Goal: Transaction & Acquisition: Purchase product/service

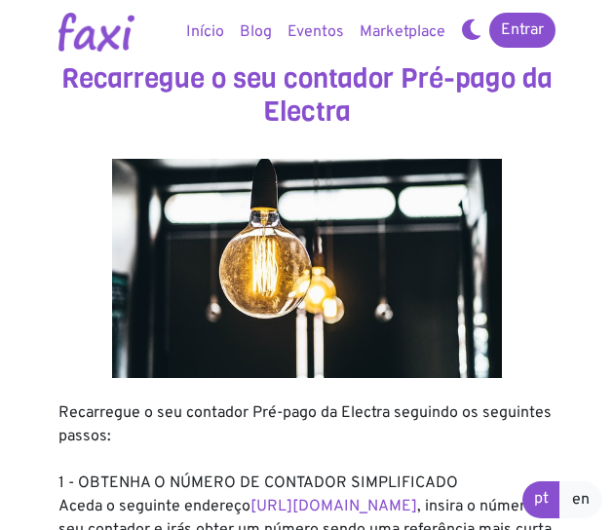
click at [96, 45] on img at bounding box center [96, 32] width 76 height 39
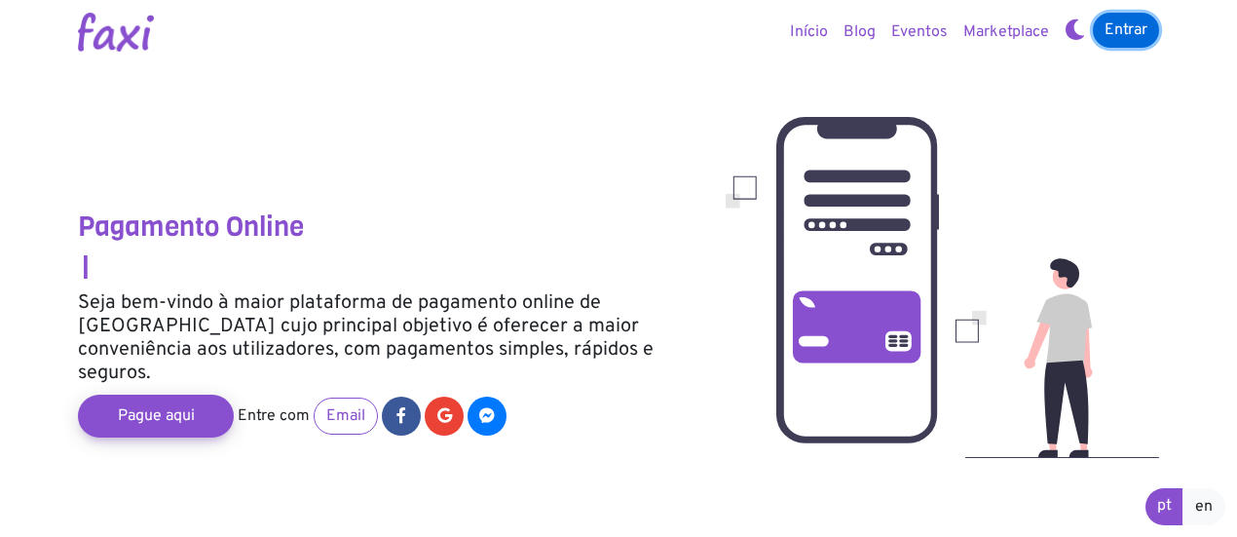
click at [613, 29] on link "Entrar" at bounding box center [1126, 30] width 66 height 35
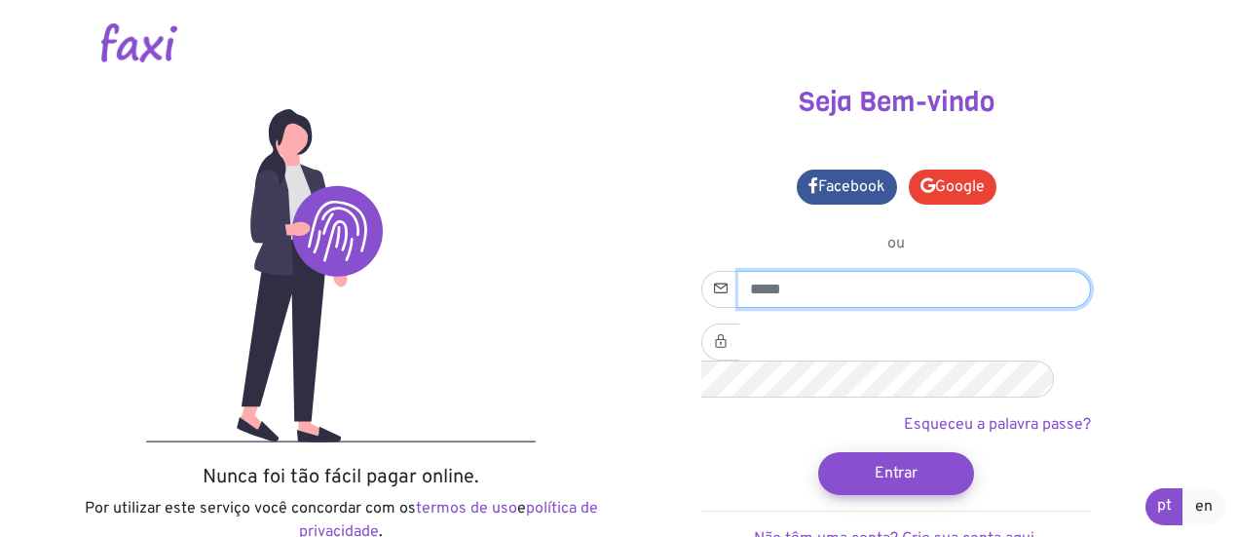
click at [811, 288] on input "email" at bounding box center [915, 289] width 353 height 37
type input "**********"
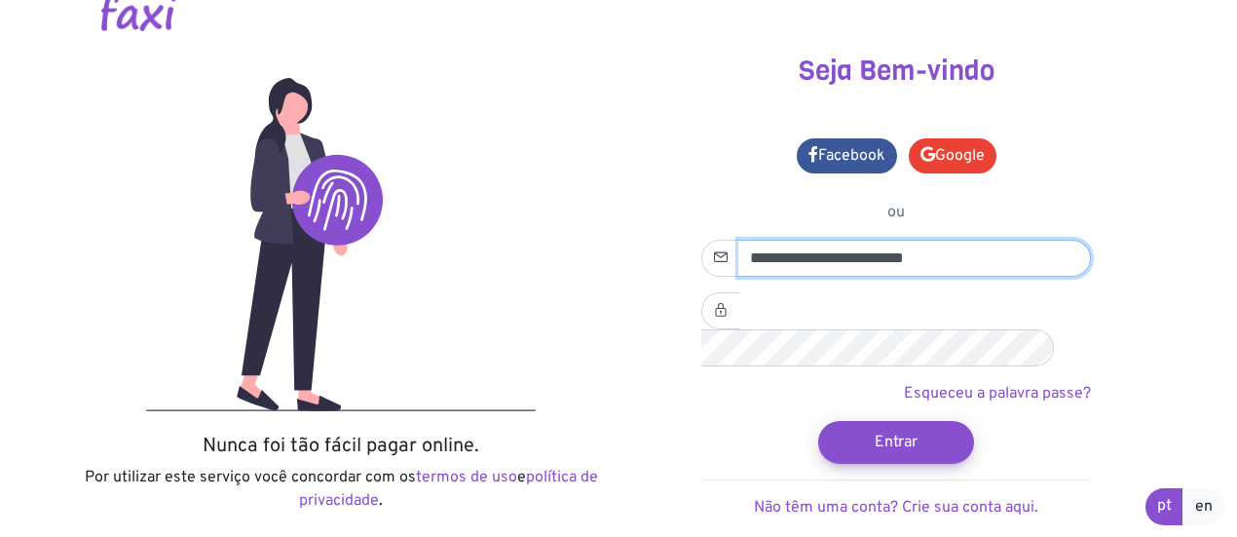
scroll to position [62, 0]
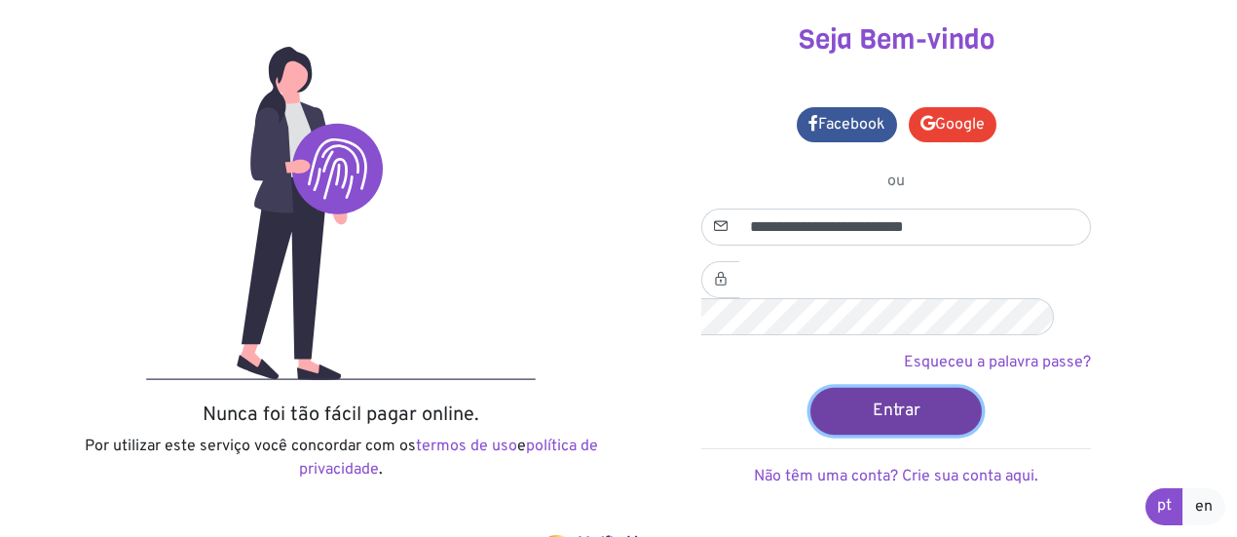
click at [919, 387] on button "Entrar" at bounding box center [896, 410] width 171 height 47
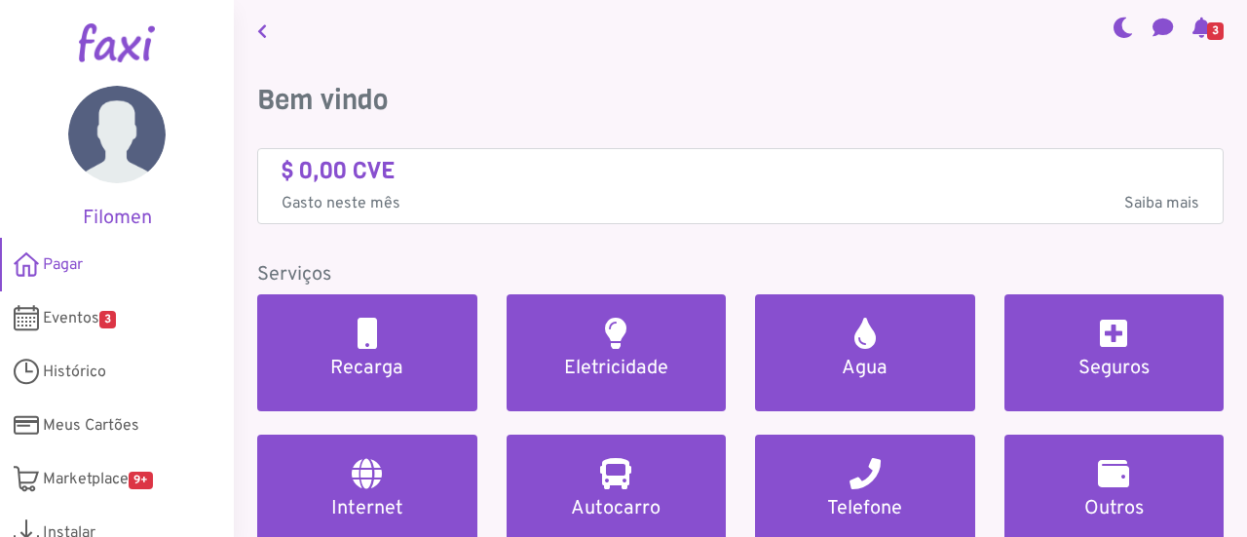
click at [474, 170] on h4 "$ 0,00 CVE" at bounding box center [741, 171] width 918 height 28
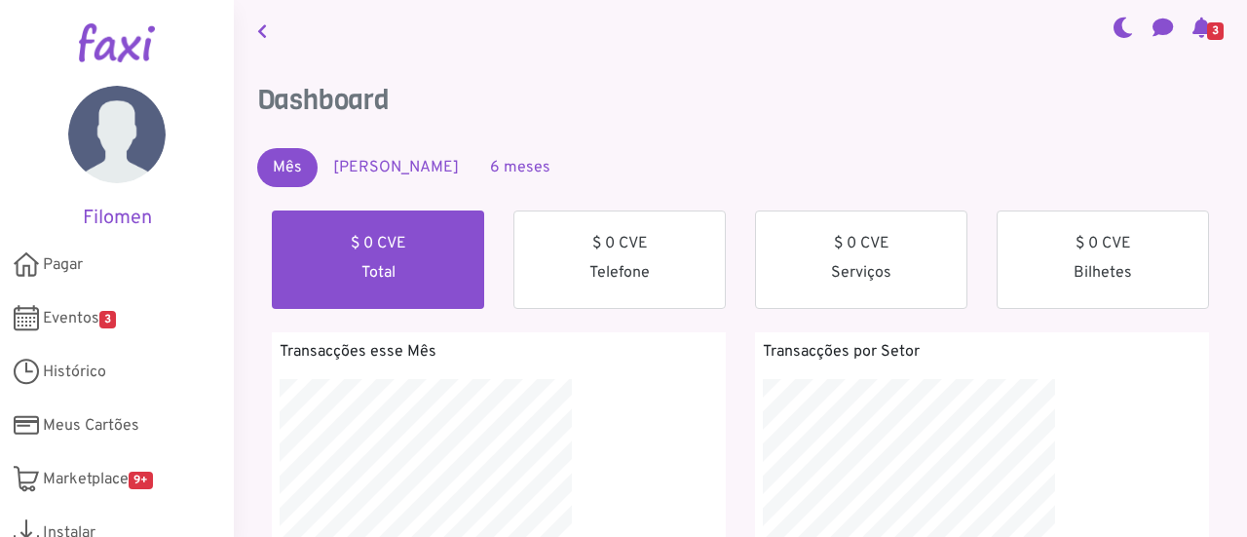
click at [262, 47] on link at bounding box center [261, 30] width 25 height 45
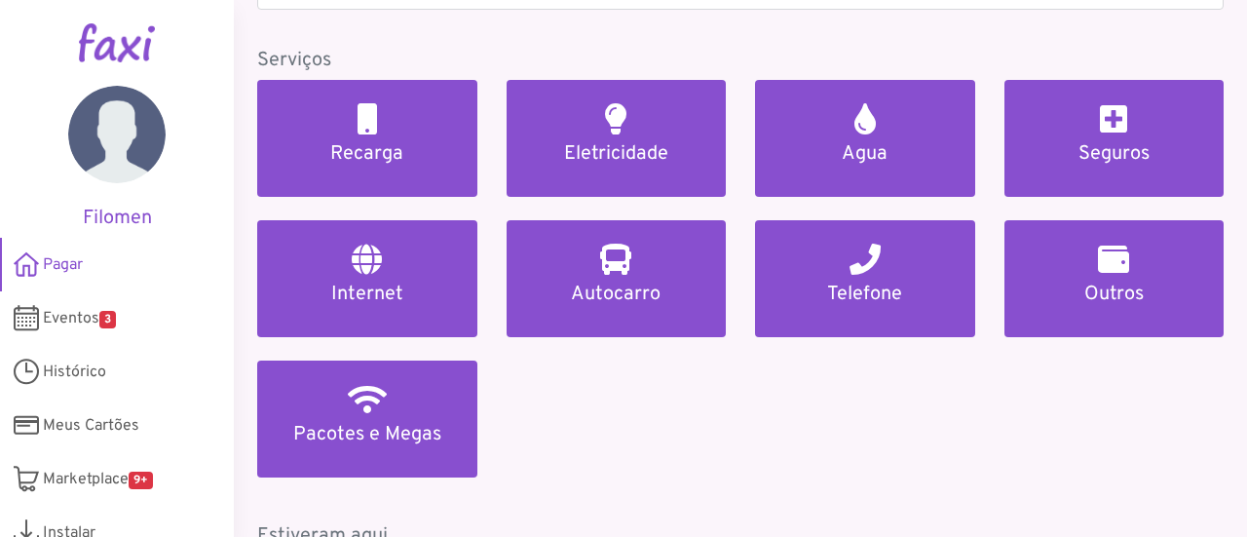
scroll to position [215, 0]
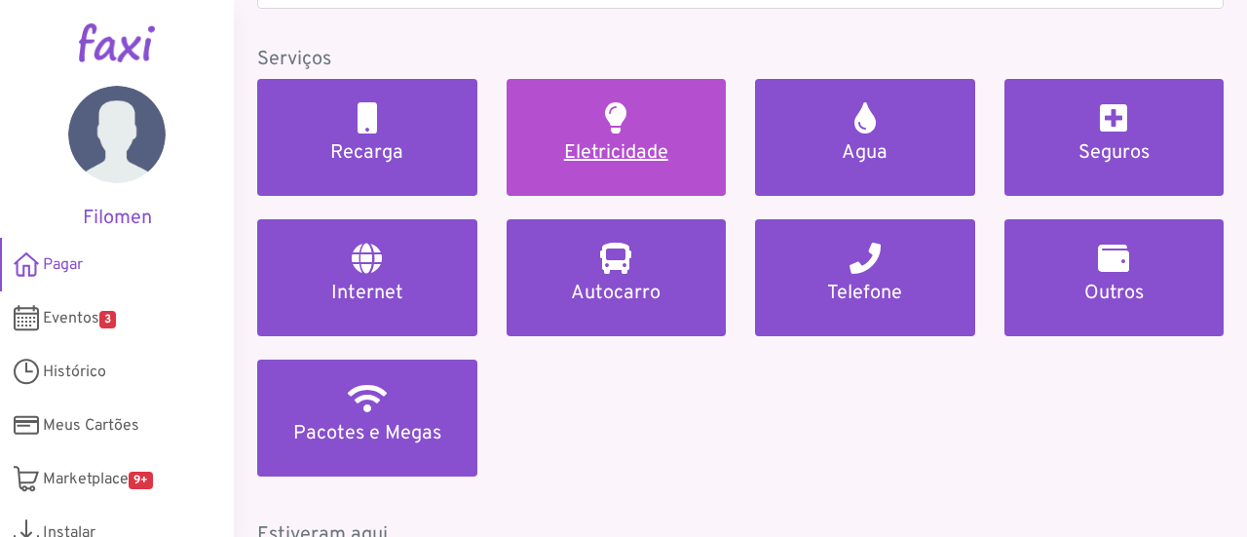
click at [563, 138] on link "Eletricidade" at bounding box center [617, 137] width 220 height 117
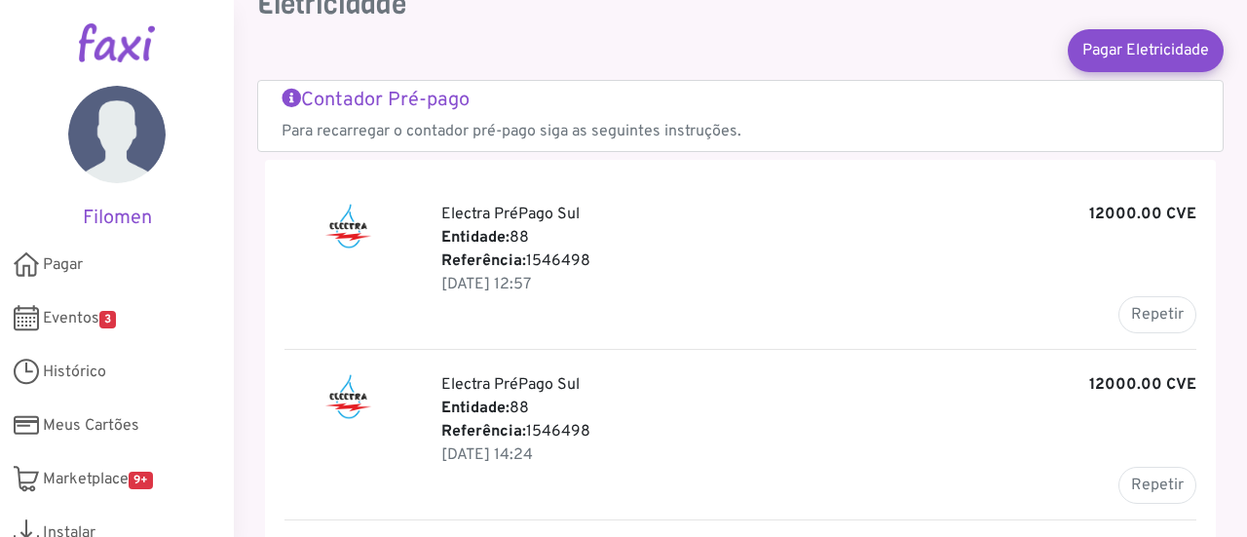
scroll to position [95, 0]
click at [1152, 310] on button "Repetir" at bounding box center [1158, 314] width 78 height 37
type input "*******"
type input "********"
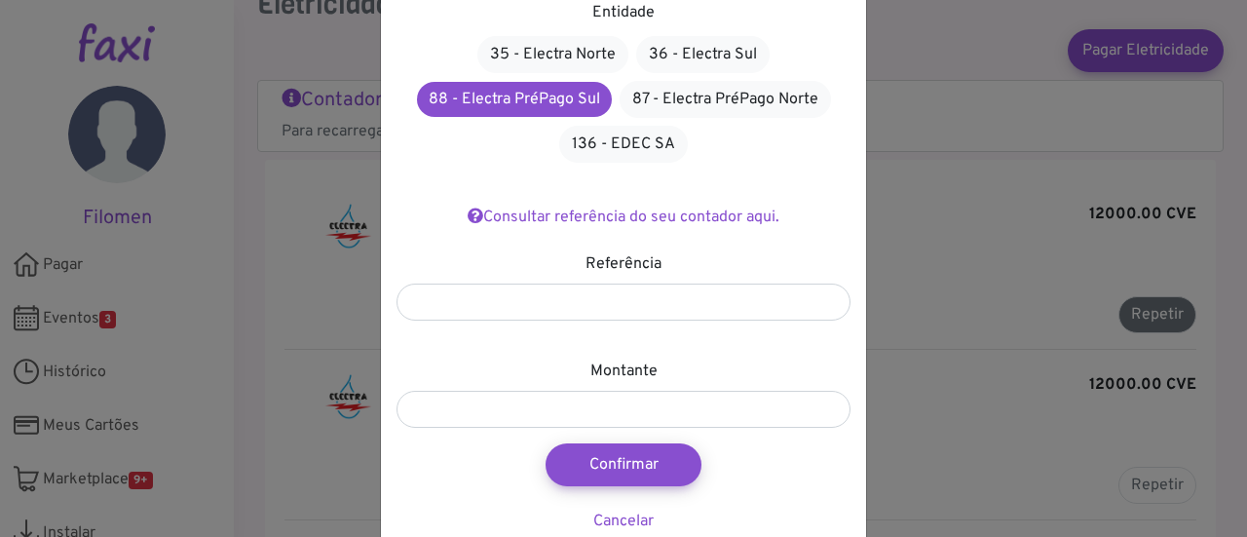
scroll to position [170, 0]
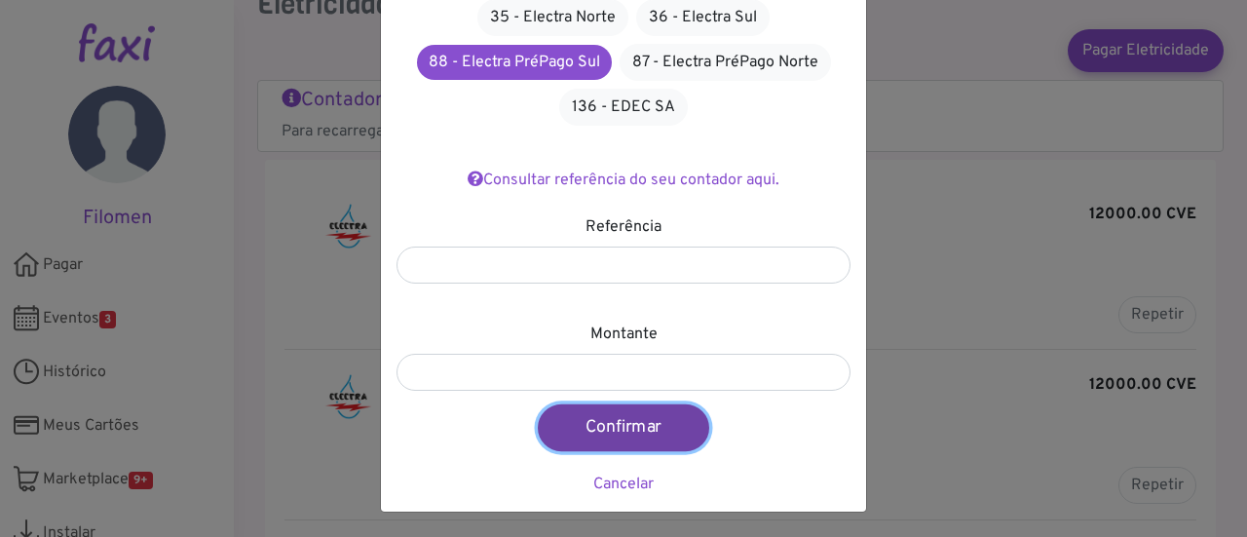
click at [635, 421] on button "Confirmar" at bounding box center [623, 427] width 171 height 47
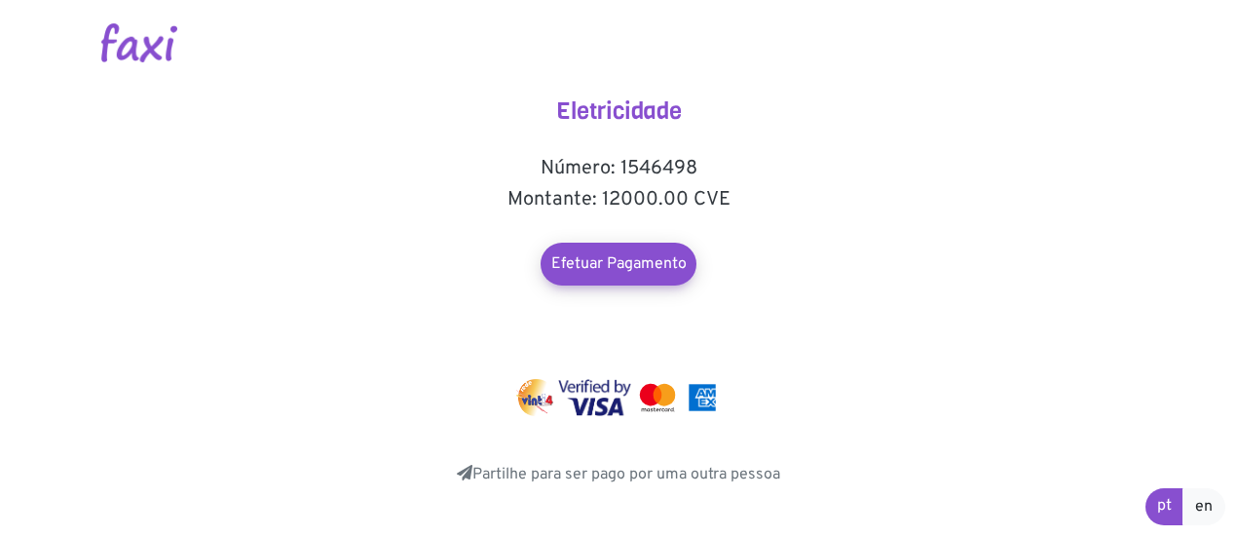
scroll to position [7, 0]
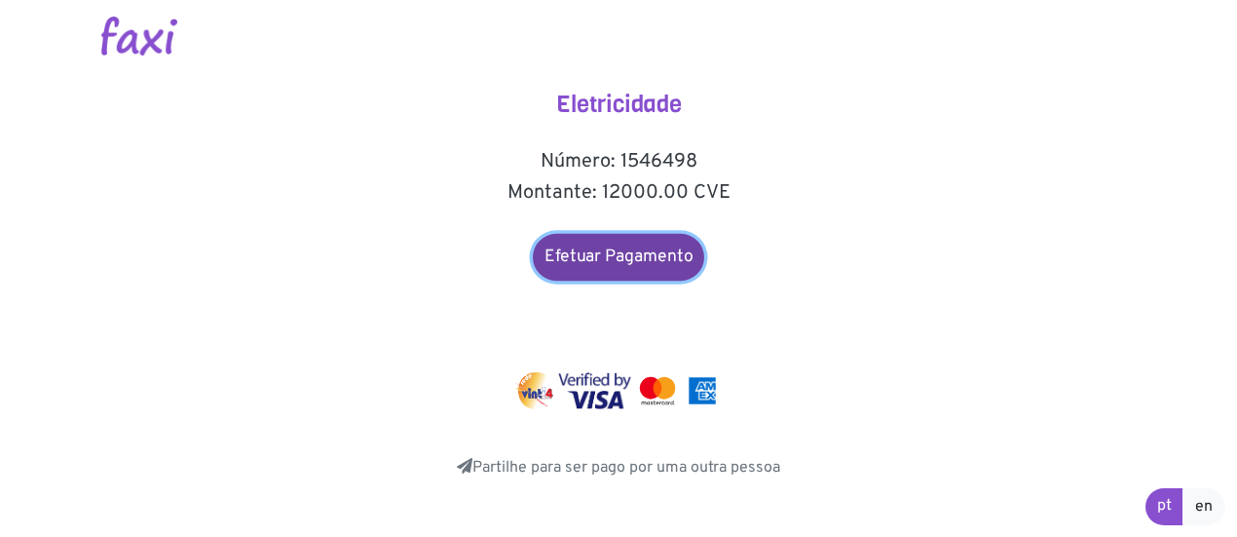
click at [653, 261] on link "Efetuar Pagamento" at bounding box center [618, 257] width 171 height 47
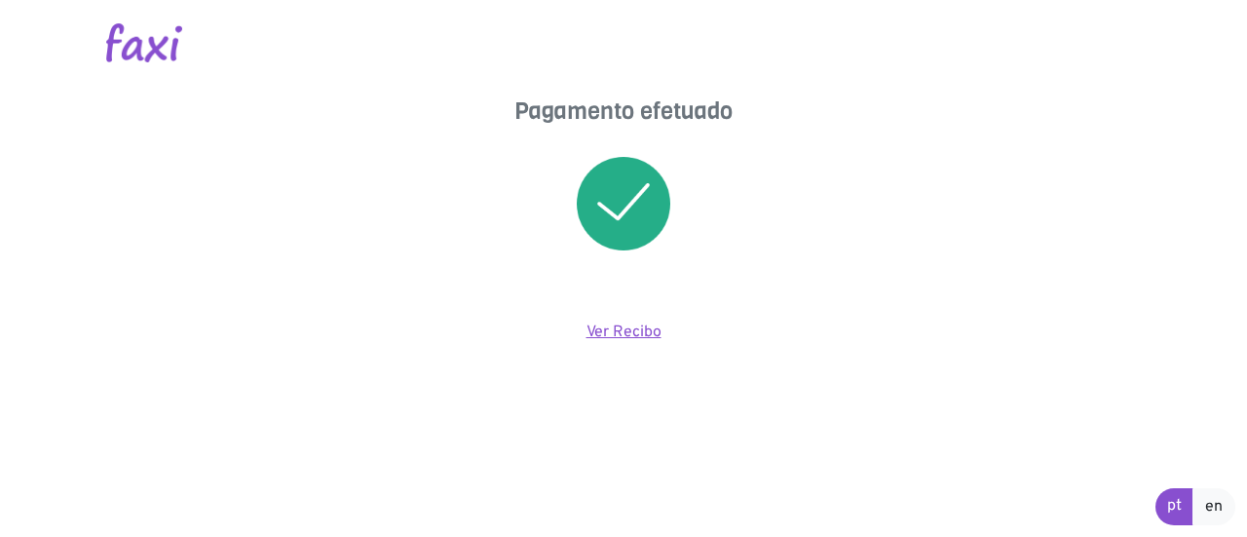
click at [635, 329] on link "Ver Recibo" at bounding box center [624, 332] width 75 height 19
